Goal: Transaction & Acquisition: Purchase product/service

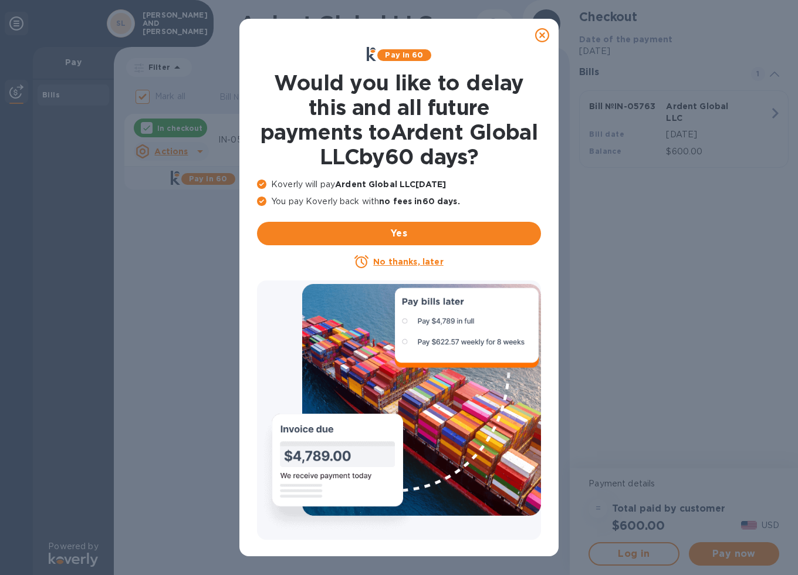
click at [408, 263] on u "No thanks, later" at bounding box center [408, 261] width 70 height 9
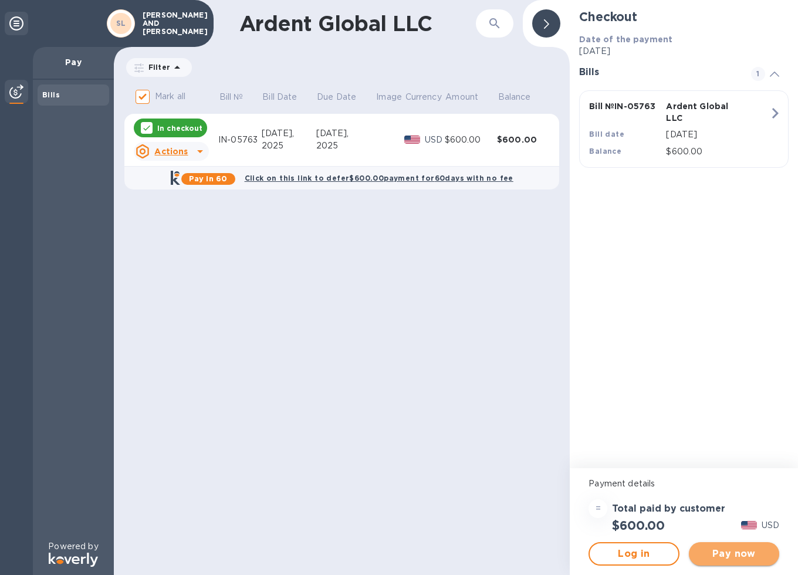
click at [740, 551] on span "Pay now" at bounding box center [734, 554] width 72 height 14
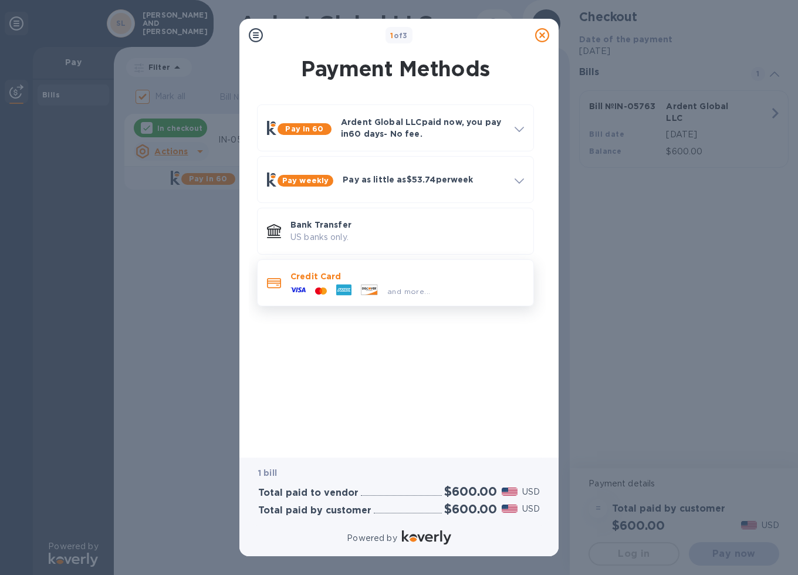
click at [320, 286] on div at bounding box center [320, 291] width 21 height 11
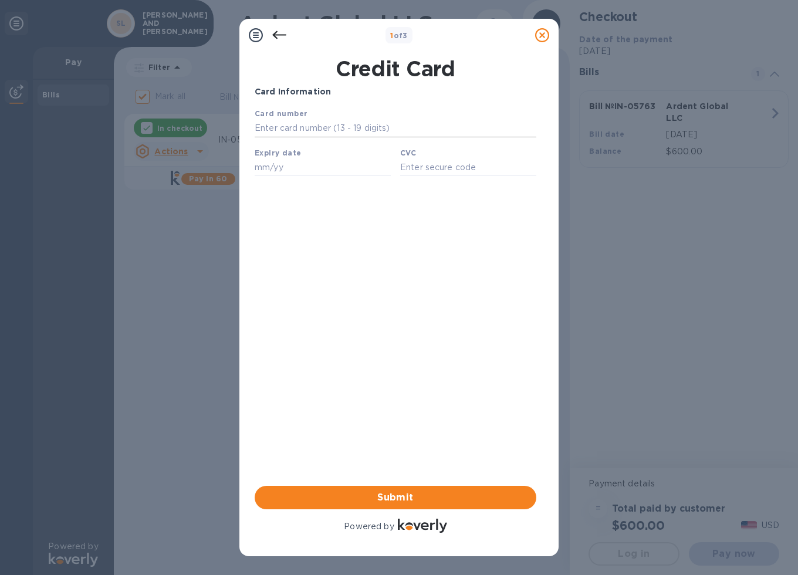
click at [315, 122] on input "text" at bounding box center [396, 129] width 282 height 18
type input "[CREDIT_CARD_NUMBER]"
type input "06/30"
type input "9620"
click at [400, 503] on span "Submit" at bounding box center [395, 497] width 263 height 14
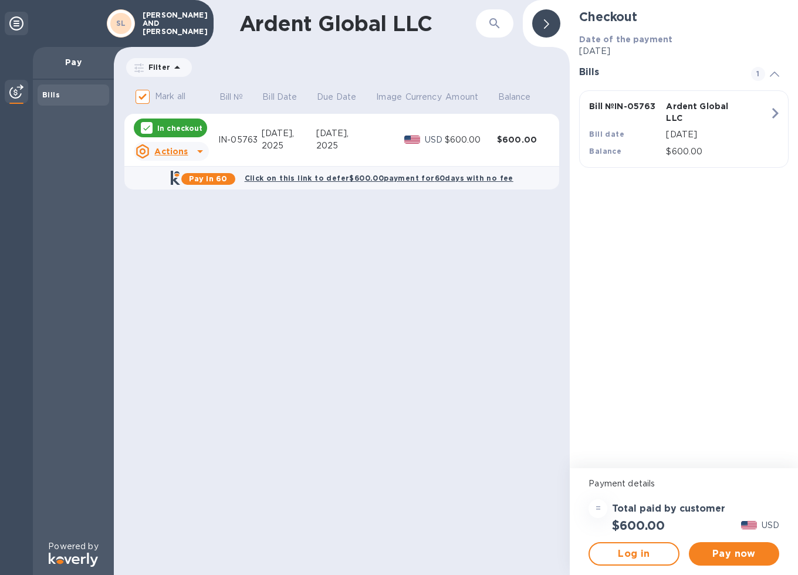
click at [760, 565] on div "Pay now" at bounding box center [734, 553] width 100 height 33
click at [709, 547] on span "Pay now" at bounding box center [734, 554] width 72 height 14
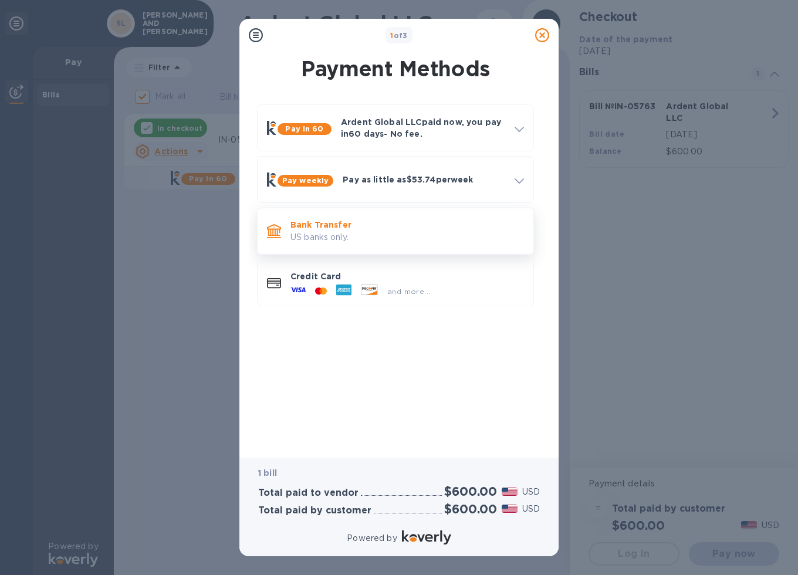
click at [339, 231] on p "US banks only." at bounding box center [406, 237] width 233 height 12
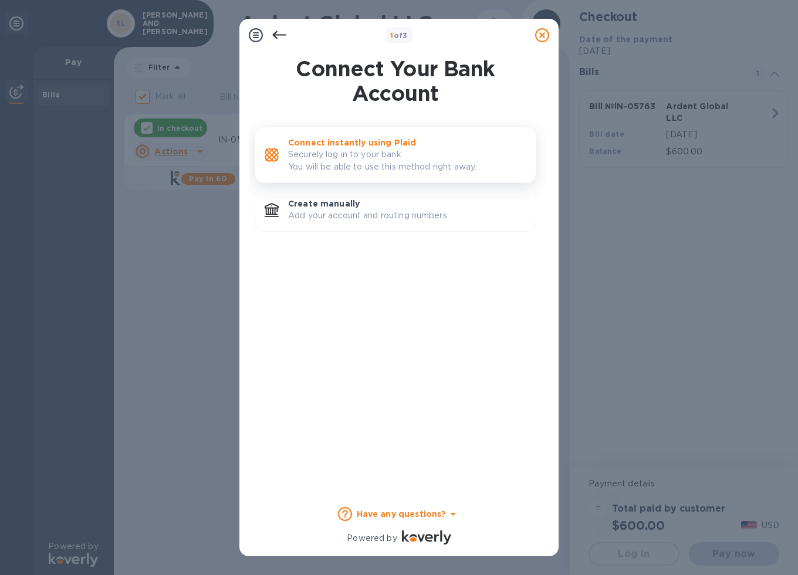
click at [331, 155] on p "Securely log in to your bank. You will be able to use this method right away." at bounding box center [407, 160] width 238 height 25
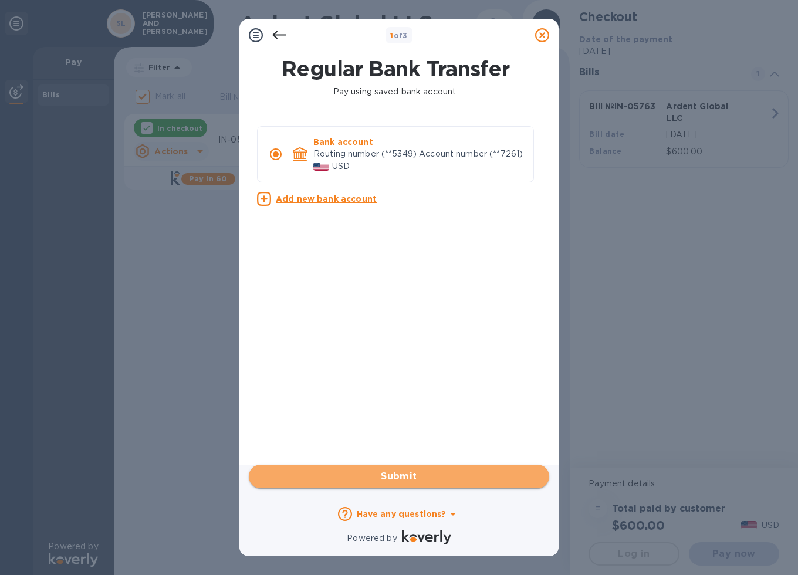
click at [386, 478] on span "Submit" at bounding box center [399, 476] width 282 height 14
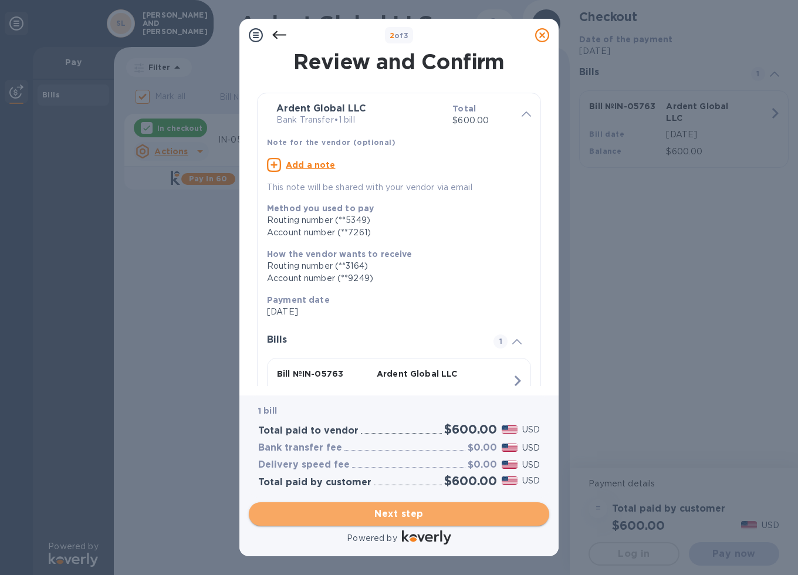
click at [388, 516] on span "Next step" at bounding box center [399, 514] width 282 height 14
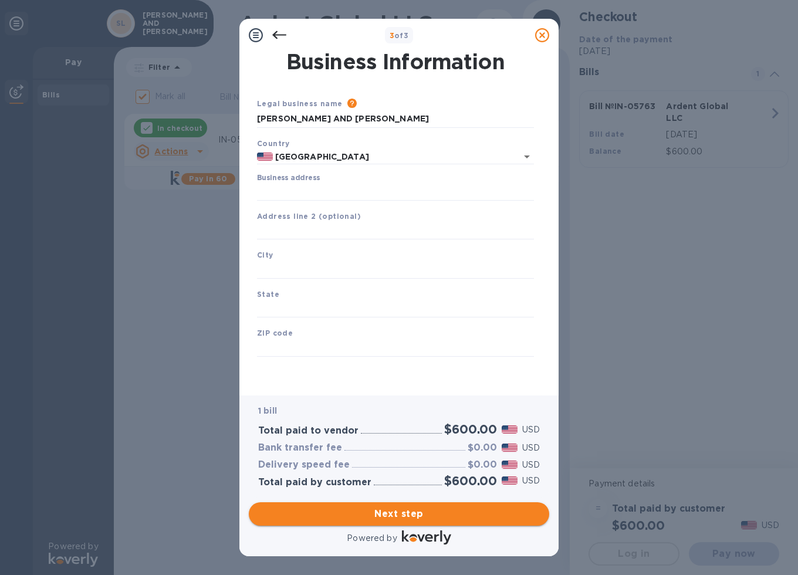
type input "[GEOGRAPHIC_DATA]"
click at [317, 196] on input "Business address" at bounding box center [395, 192] width 277 height 18
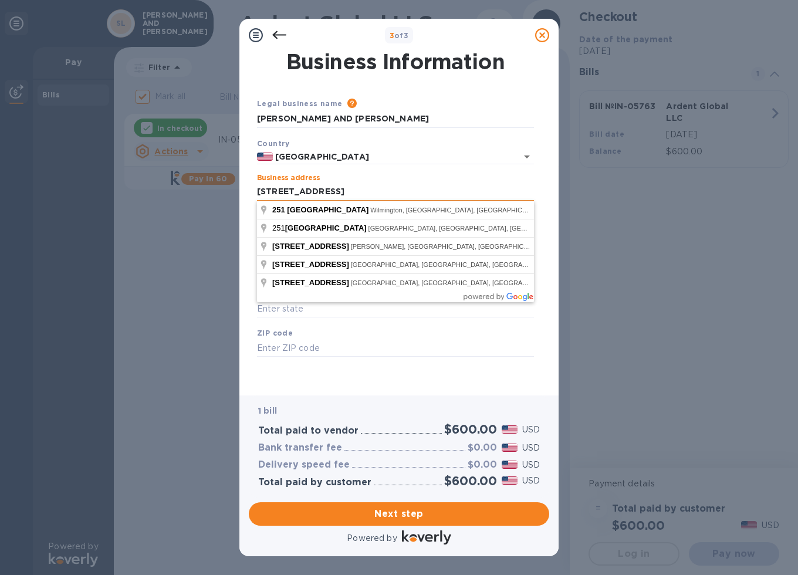
type input "[STREET_ADDRESS]"
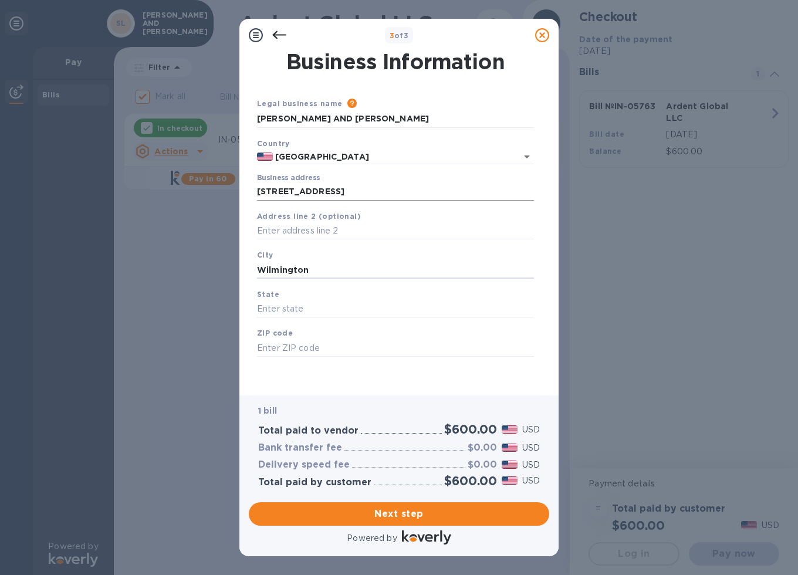
type input "Wilmington"
type input "DE"
type input "19808"
click at [487, 401] on div "1 bill Total paid to vendor $600.00 USD Bank transfer fee $0.00 USD Delivery sp…" at bounding box center [399, 445] width 300 height 101
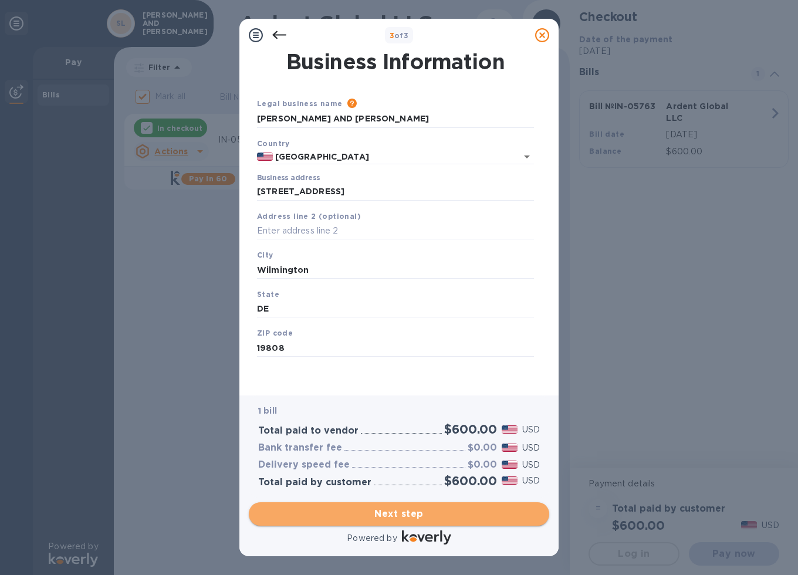
click at [426, 510] on span "Next step" at bounding box center [399, 514] width 282 height 14
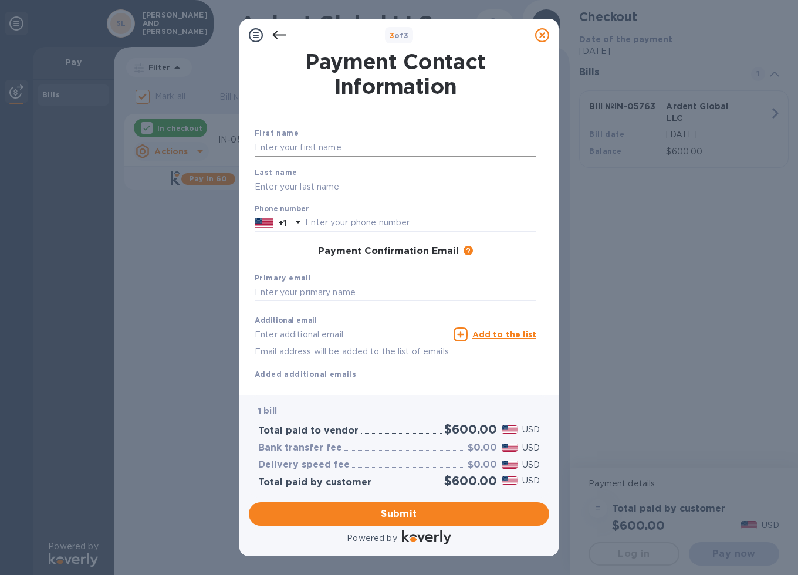
click at [318, 140] on input "text" at bounding box center [396, 148] width 282 height 18
type input "[PERSON_NAME]"
type input "9172087009"
type input ";"
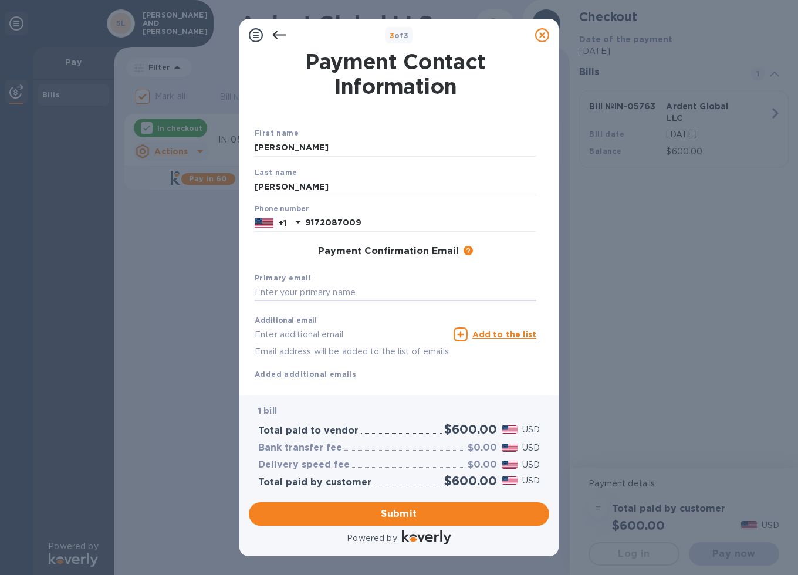
paste input "[PERSON_NAME][EMAIL_ADDRESS][DOMAIN_NAME]"
type input "[PERSON_NAME][EMAIL_ADDRESS][DOMAIN_NAME]"
click at [391, 375] on div "Additional email Email address will be added to the list of emails Add to the l…" at bounding box center [396, 345] width 282 height 70
click at [350, 342] on input "text" at bounding box center [352, 335] width 194 height 18
click at [490, 371] on div "Additional email Email address will be added to the list of emails Add to the l…" at bounding box center [396, 345] width 282 height 70
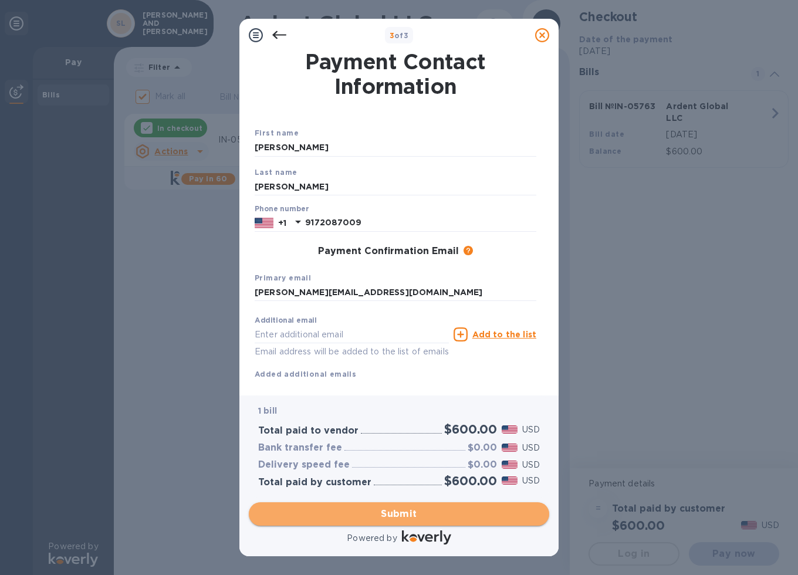
click at [413, 510] on span "Submit" at bounding box center [399, 514] width 282 height 14
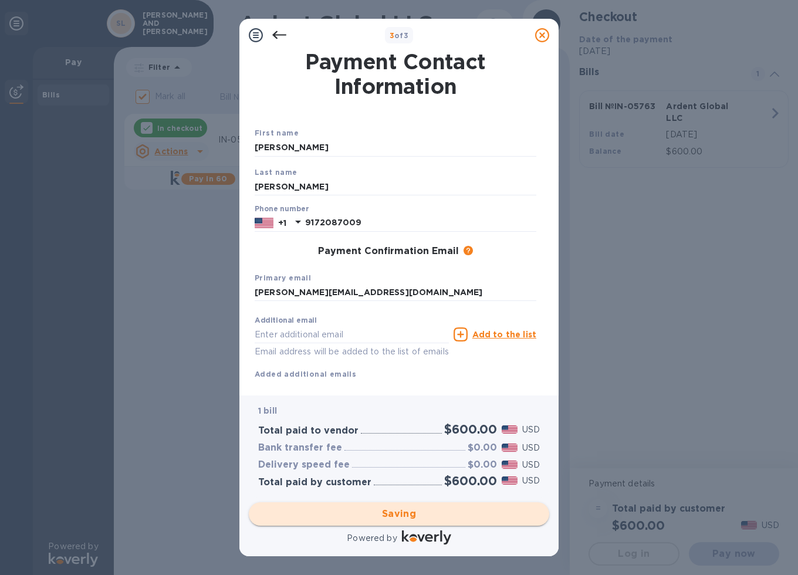
checkbox input "false"
